Goal: Information Seeking & Learning: Learn about a topic

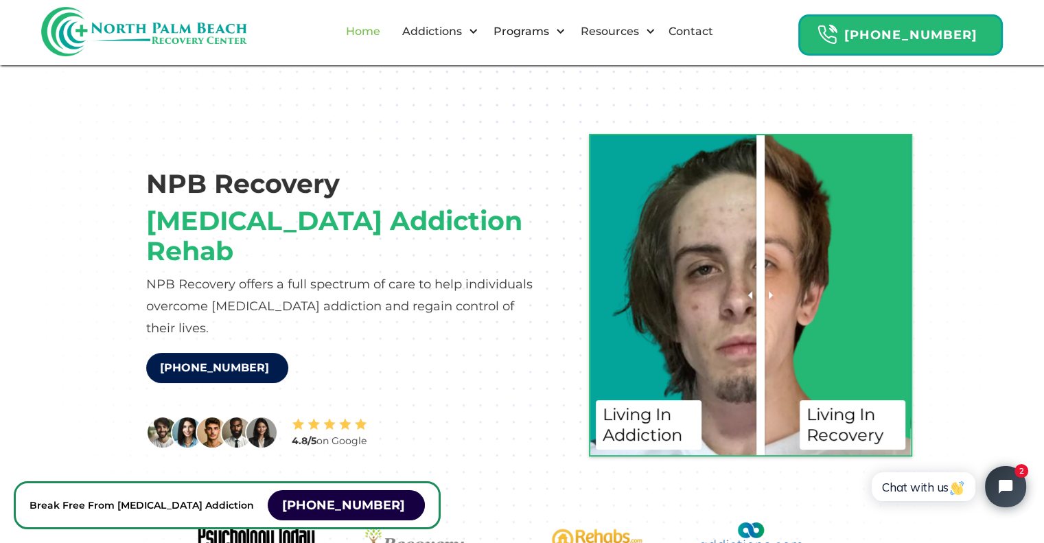
click at [380, 36] on link "Home" at bounding box center [363, 32] width 51 height 44
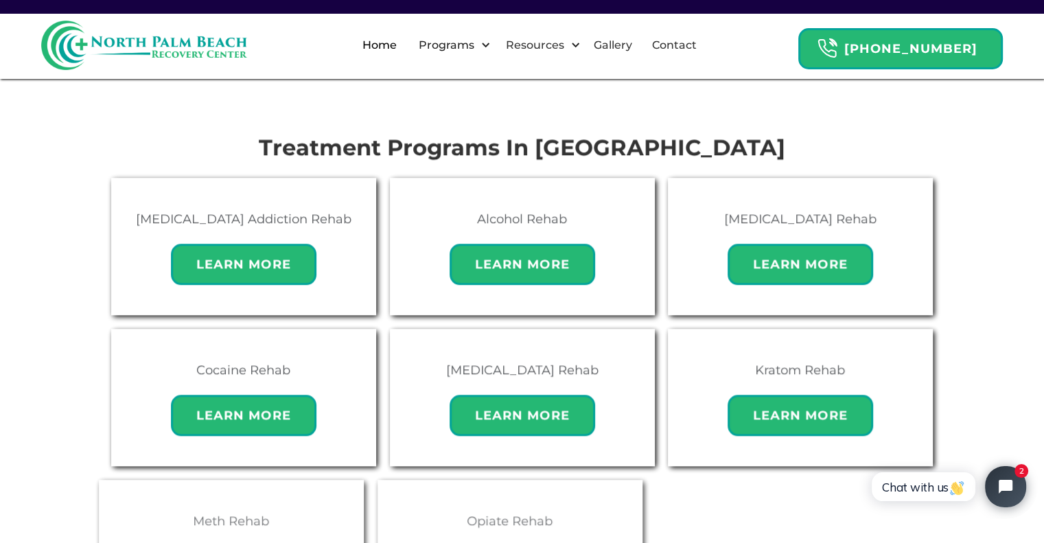
scroll to position [873, 0]
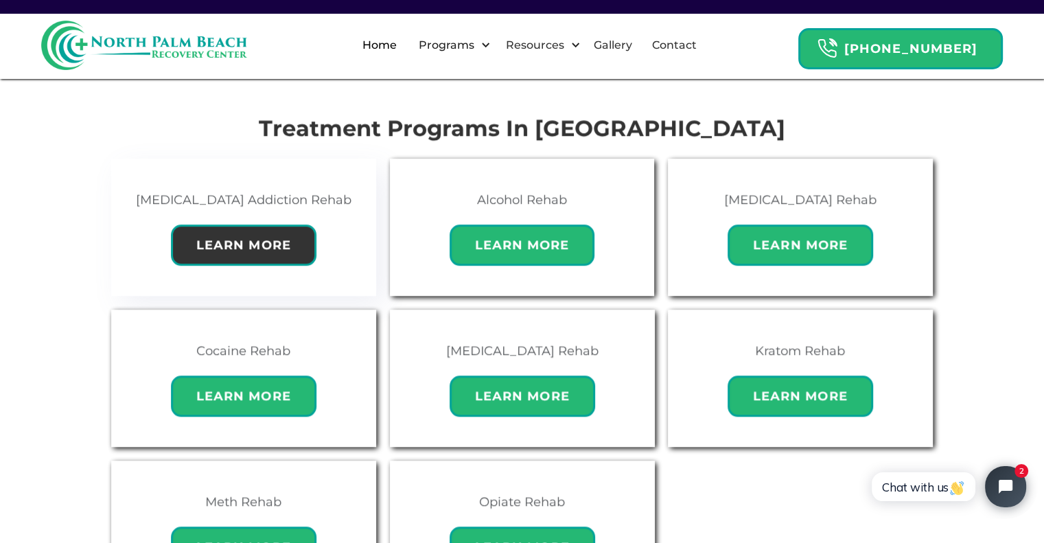
click at [255, 238] on strong "Learn More" at bounding box center [243, 245] width 95 height 15
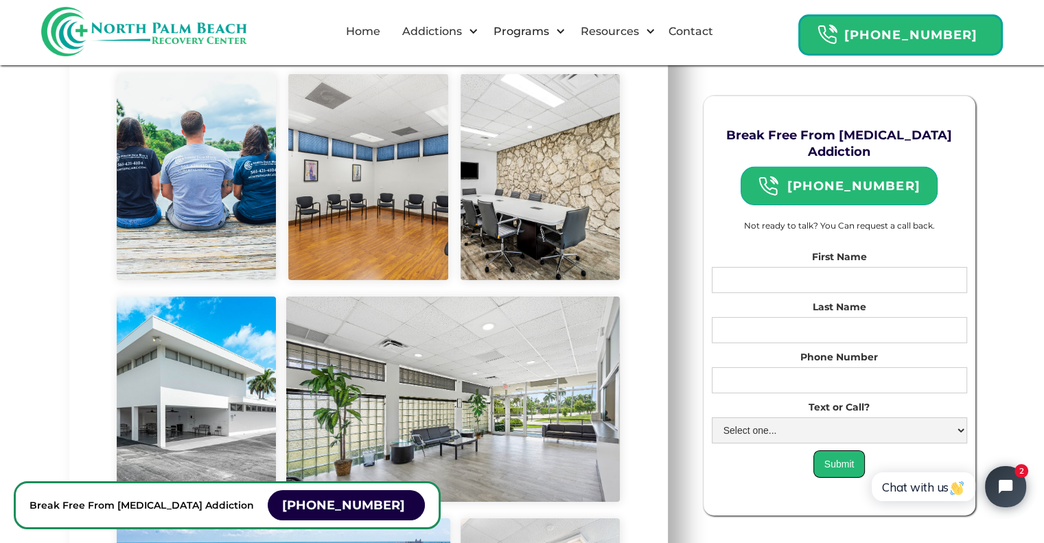
scroll to position [4392, 0]
